Goal: Task Accomplishment & Management: Manage account settings

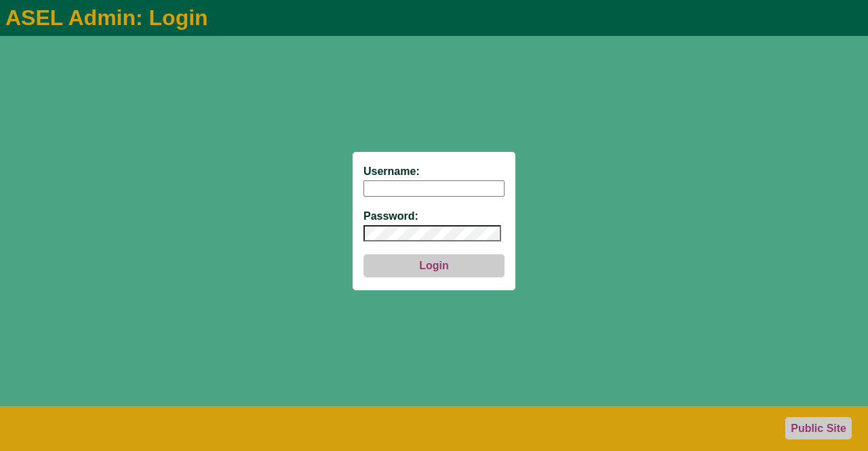
type input "aseladmin"
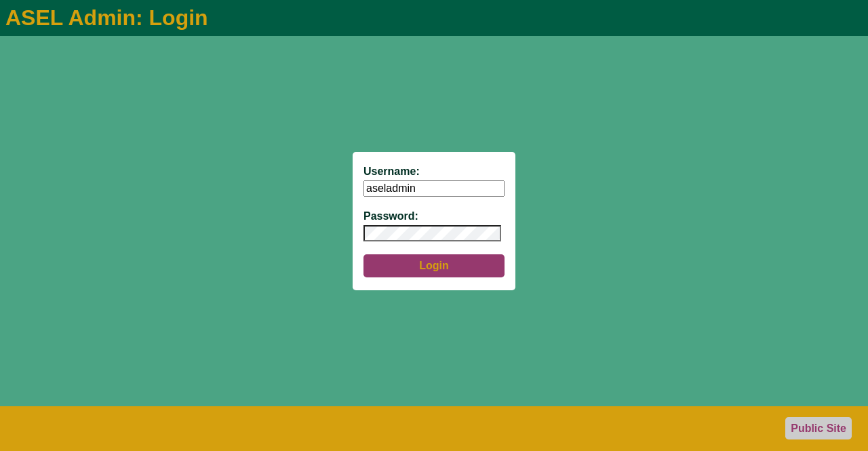
click at [430, 264] on button "Login" at bounding box center [433, 265] width 141 height 23
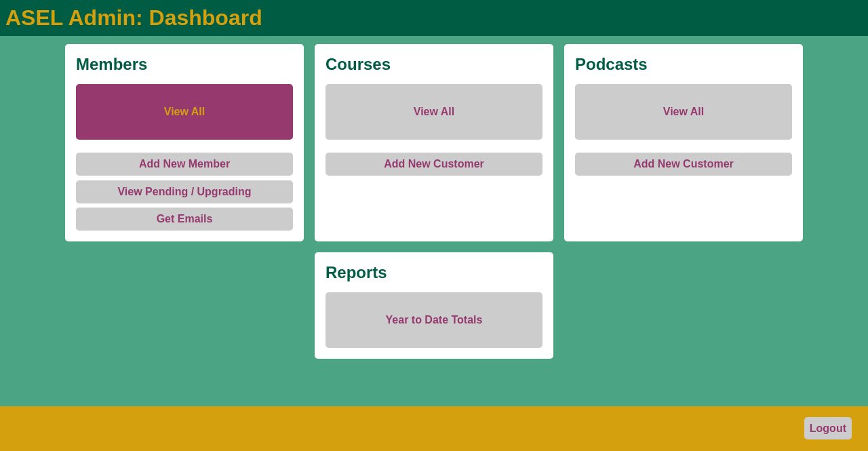
click at [206, 108] on link "View All" at bounding box center [184, 112] width 217 height 56
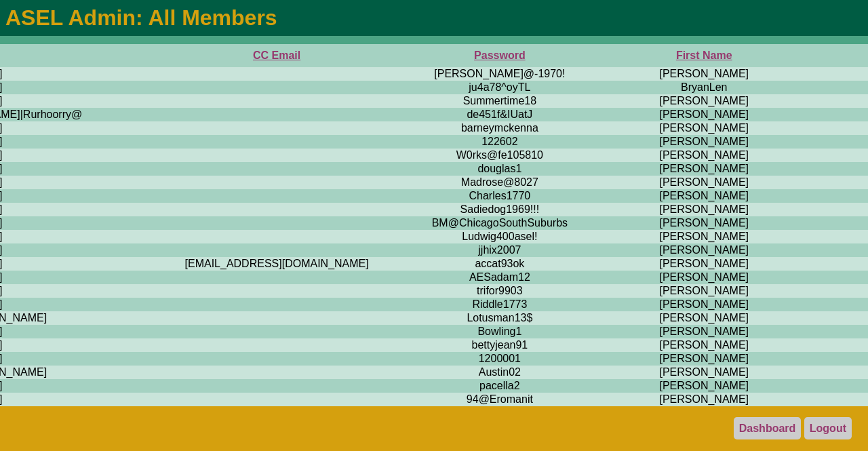
scroll to position [0, 466]
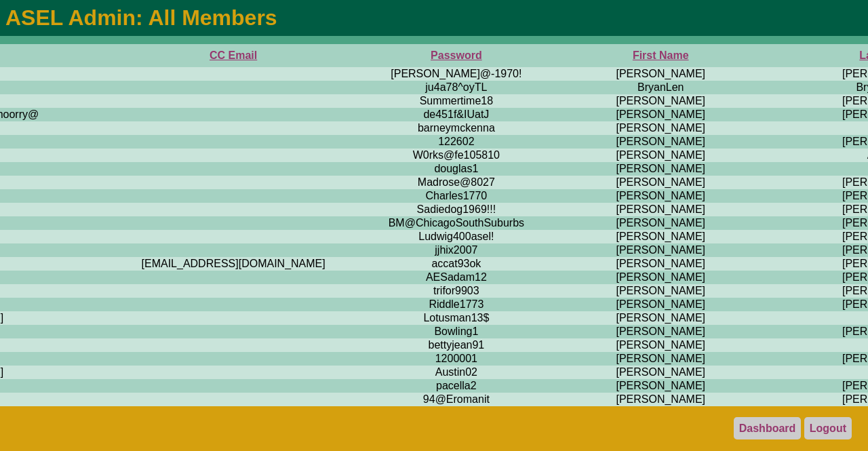
click at [540, 49] on th "First Name" at bounding box center [660, 55] width 240 height 23
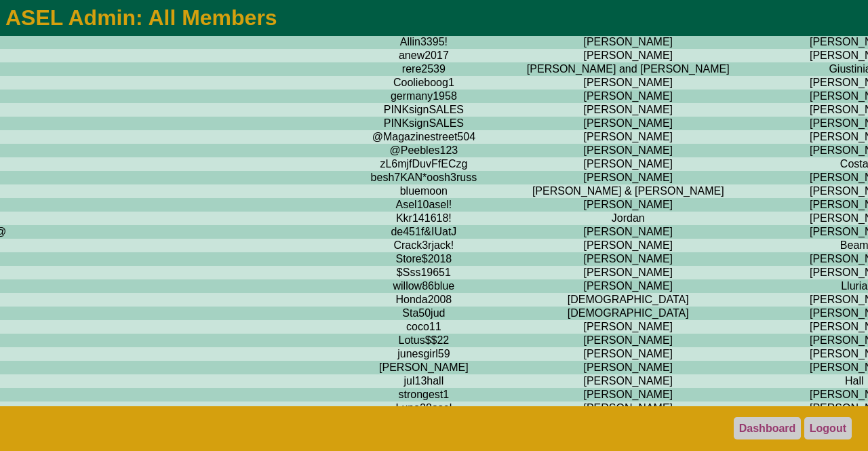
scroll to position [5482, 498]
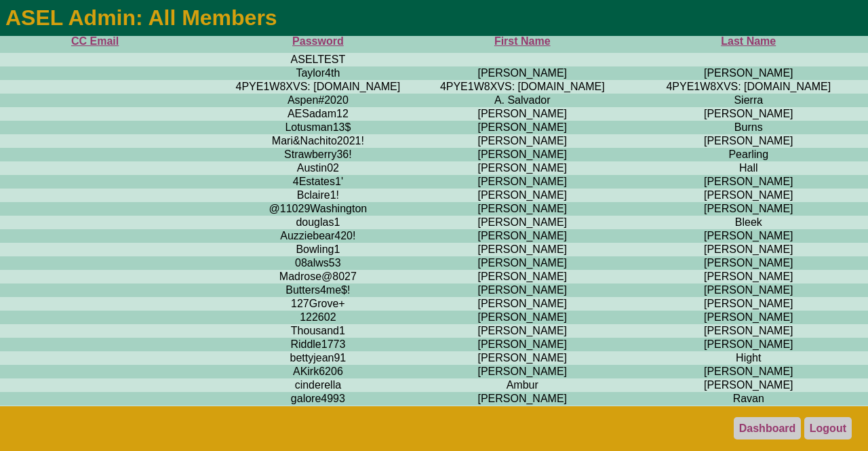
scroll to position [9, 604]
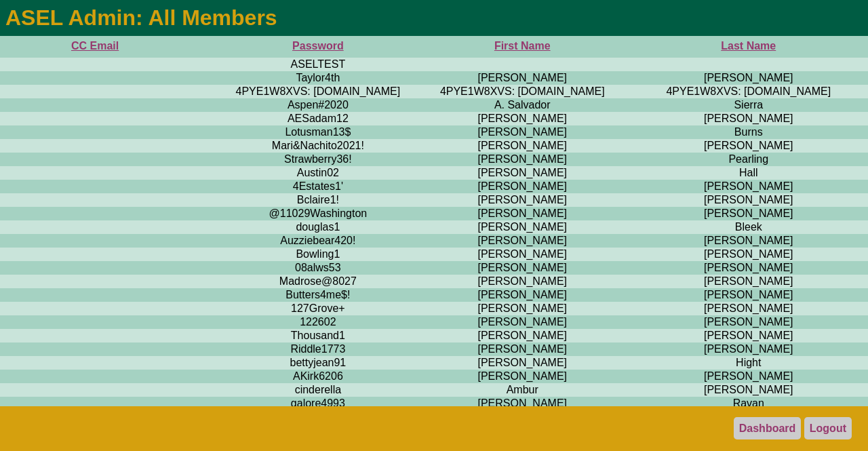
click at [642, 166] on td "Pearling" at bounding box center [748, 160] width 212 height 14
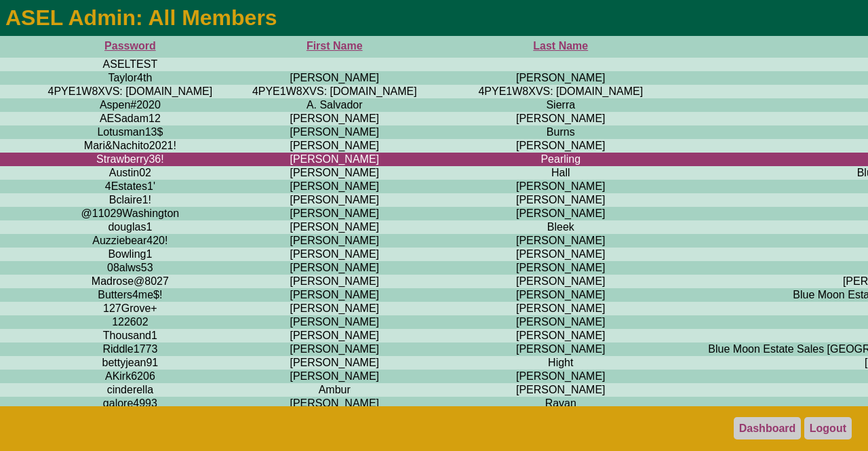
scroll to position [9, 790]
click at [829, 425] on link "Logout" at bounding box center [827, 428] width 47 height 22
